Goal: Task Accomplishment & Management: Use online tool/utility

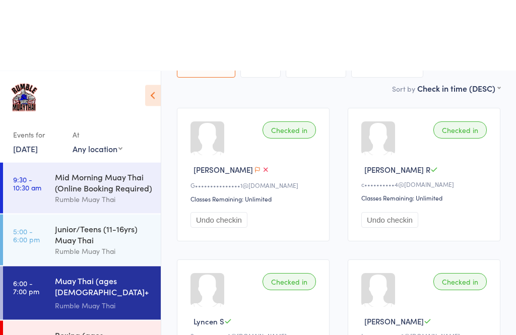
scroll to position [140, 0]
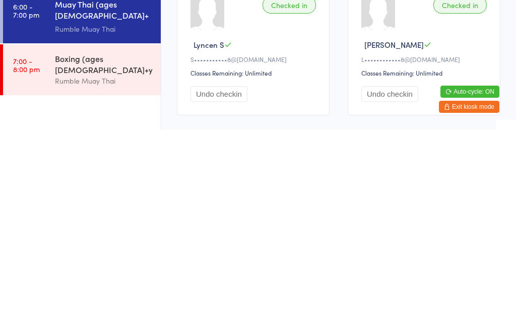
click at [73, 280] on div "Rumble Muay Thai" at bounding box center [103, 286] width 97 height 12
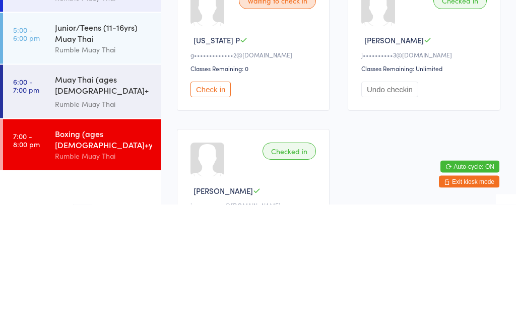
click at [207, 212] on button "Check in" at bounding box center [210, 220] width 40 height 16
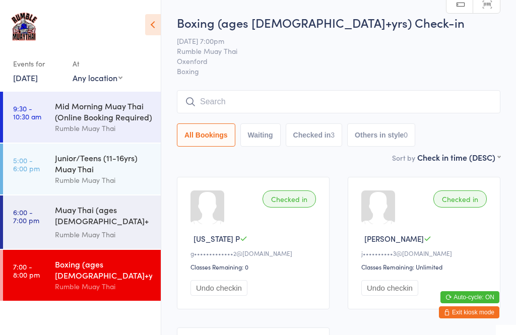
click at [233, 107] on input "search" at bounding box center [338, 101] width 323 height 23
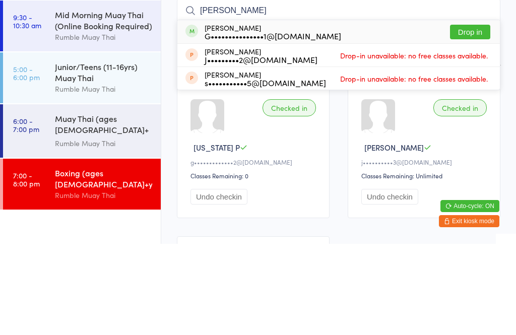
type input "[PERSON_NAME]"
click at [468, 116] on button "Drop in" at bounding box center [470, 123] width 40 height 15
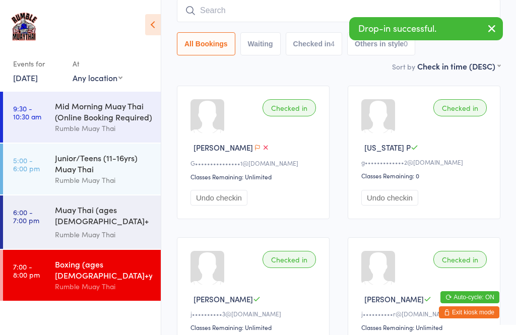
click at [244, 9] on input "search" at bounding box center [338, 10] width 323 height 23
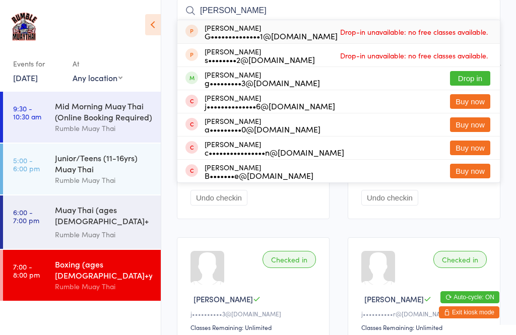
type input "[PERSON_NAME]"
click at [469, 82] on button "Drop in" at bounding box center [470, 78] width 40 height 15
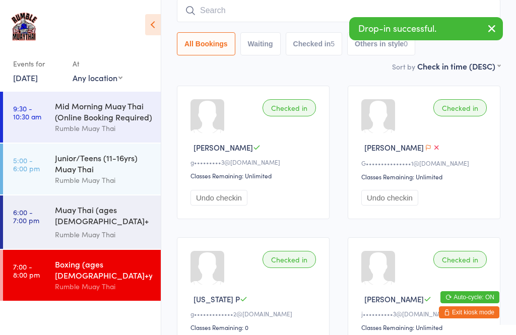
click at [243, 13] on input "search" at bounding box center [338, 10] width 323 height 23
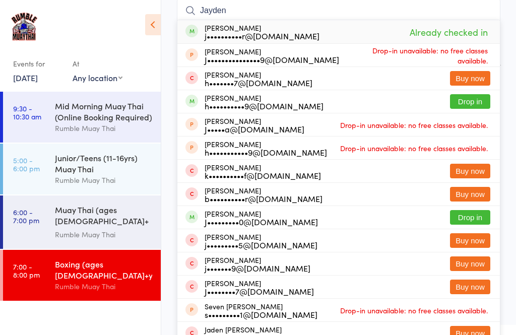
click at [143, 60] on div "Events for [DATE] [DATE] [DATE] Sun Mon Tue Wed Thu Fri Sat 36 31 01 02 03 04 0…" at bounding box center [80, 47] width 161 height 95
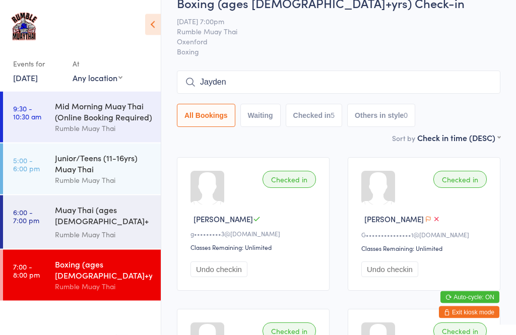
scroll to position [0, 0]
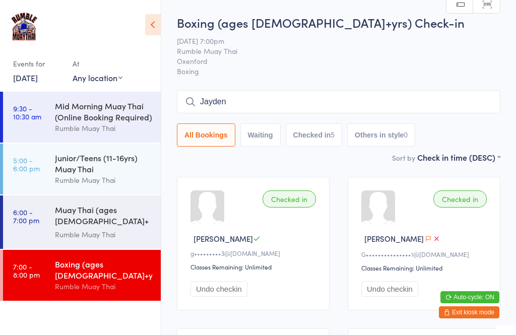
click at [269, 104] on input "Jayden" at bounding box center [338, 101] width 323 height 23
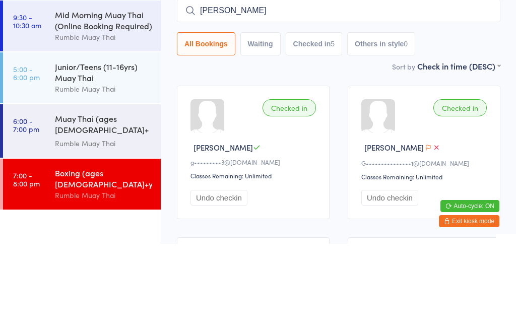
type input "J"
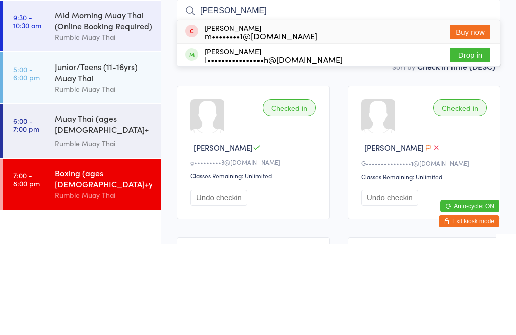
type input "[PERSON_NAME]"
click at [474, 139] on button "Drop in" at bounding box center [470, 146] width 40 height 15
